Goal: Information Seeking & Learning: Learn about a topic

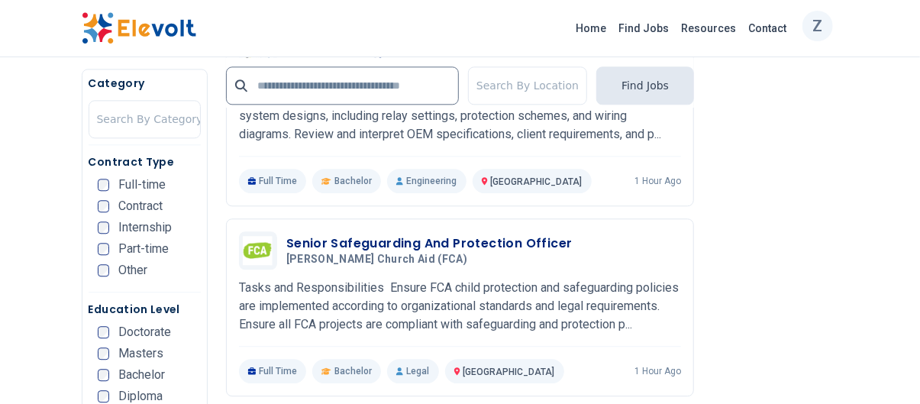
scroll to position [1657, 0]
